Goal: Task Accomplishment & Management: Use online tool/utility

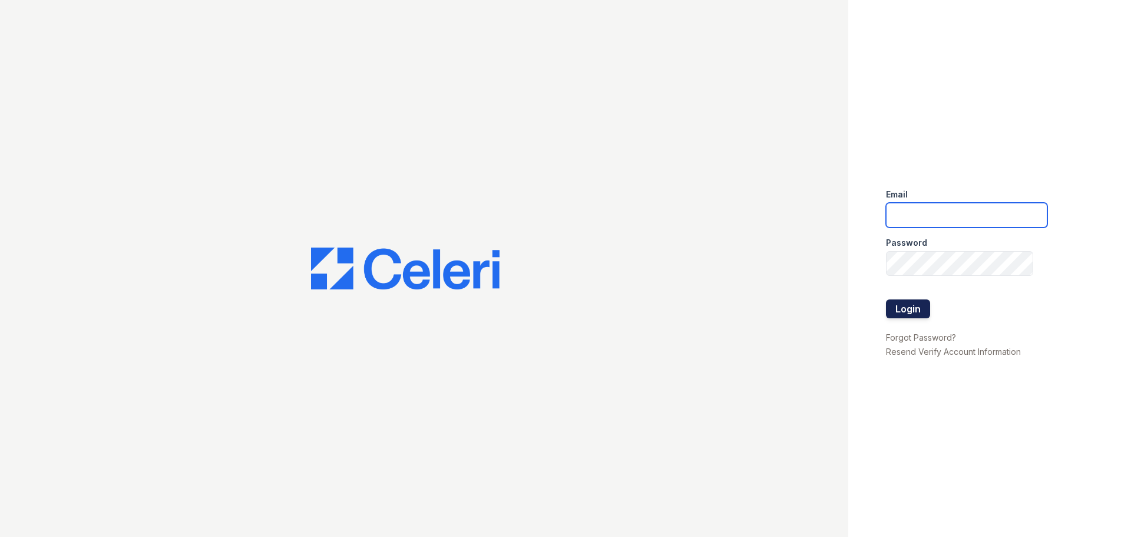
type input "[PERSON_NAME][EMAIL_ADDRESS][DOMAIN_NAME]"
click at [919, 308] on button "Login" at bounding box center [908, 308] width 44 height 19
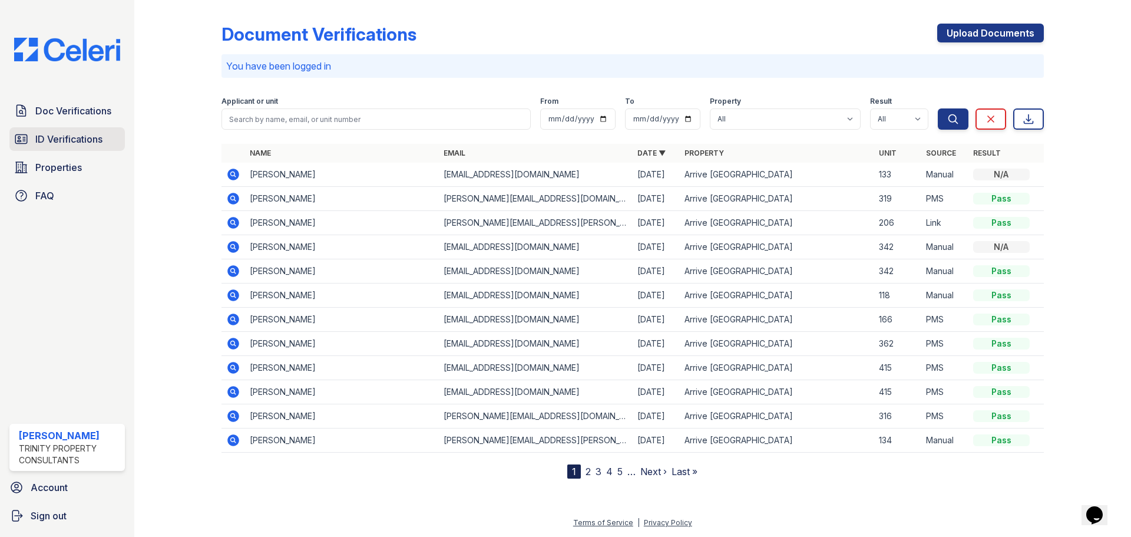
click at [90, 131] on link "ID Verifications" at bounding box center [66, 139] width 115 height 24
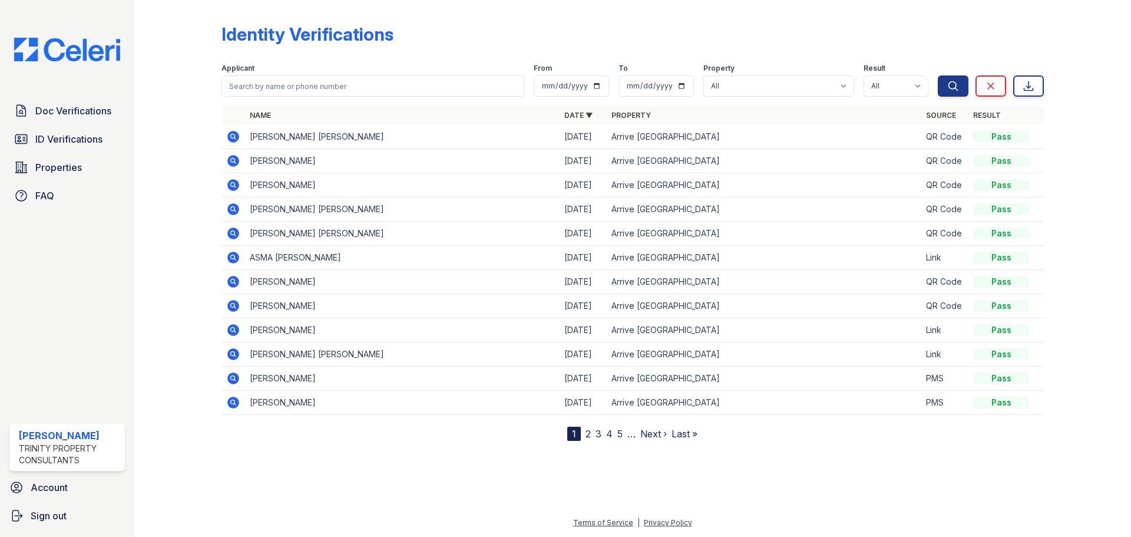
click at [232, 254] on icon at bounding box center [233, 257] width 14 height 14
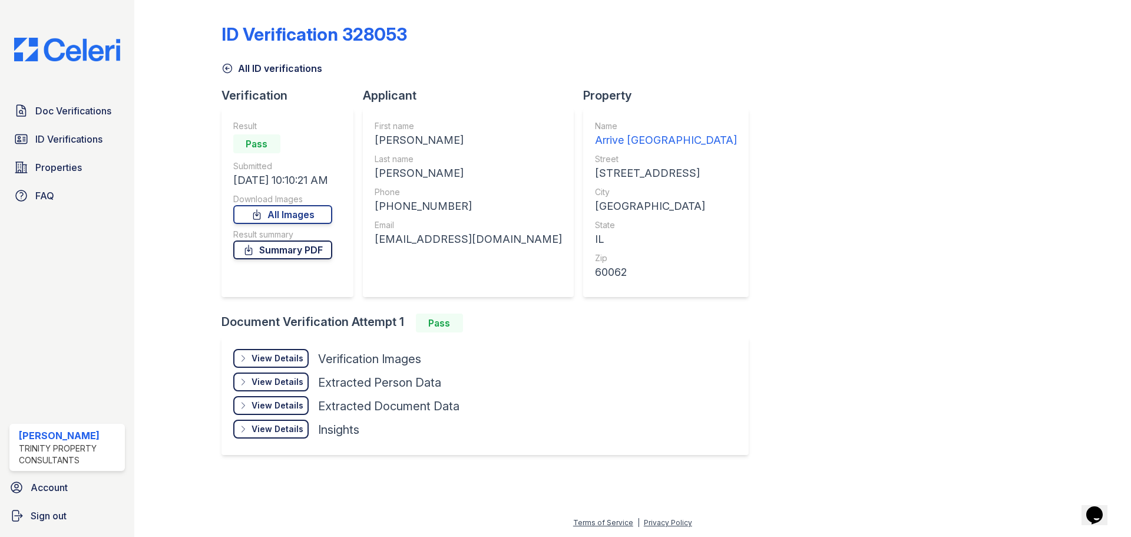
click at [296, 246] on link "Summary PDF" at bounding box center [282, 249] width 99 height 19
click at [332, 214] on link "All Images" at bounding box center [282, 214] width 99 height 19
click at [280, 355] on div "View Details" at bounding box center [278, 358] width 52 height 12
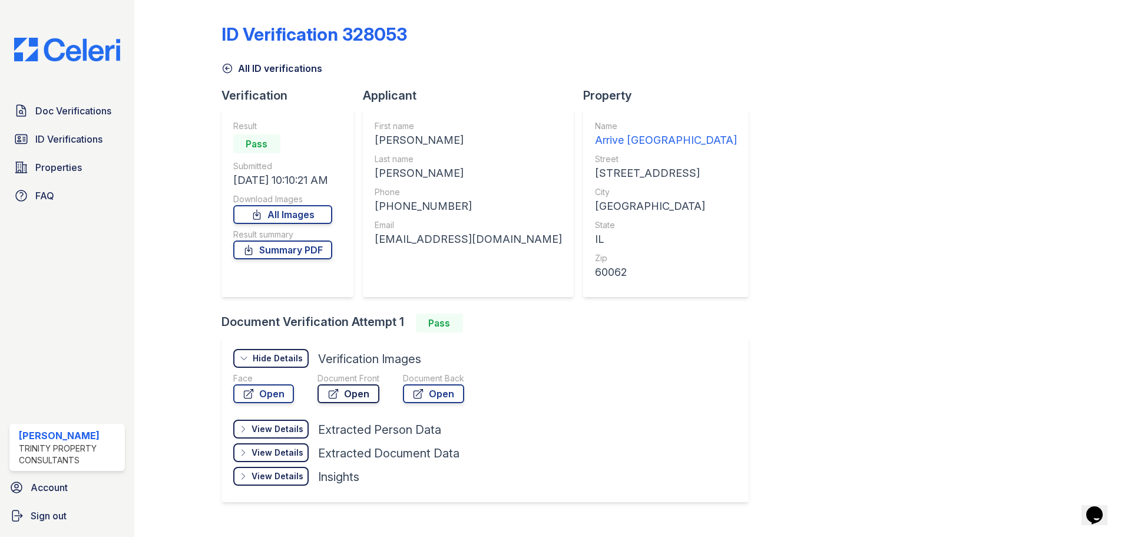
click at [356, 393] on link "Open" at bounding box center [348, 393] width 62 height 19
